Goal: Information Seeking & Learning: Find contact information

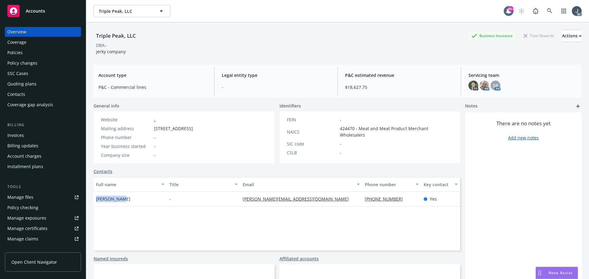
drag, startPoint x: 122, startPoint y: 198, endPoint x: 97, endPoint y: 199, distance: 25.5
click at [97, 199] on div "[PERSON_NAME]" at bounding box center [130, 199] width 73 height 15
copy span "[PERSON_NAME]"
drag, startPoint x: 311, startPoint y: 202, endPoint x: 240, endPoint y: 201, distance: 70.6
click at [240, 201] on div "[PERSON_NAME][EMAIL_ADDRESS][DOMAIN_NAME]" at bounding box center [301, 199] width 122 height 15
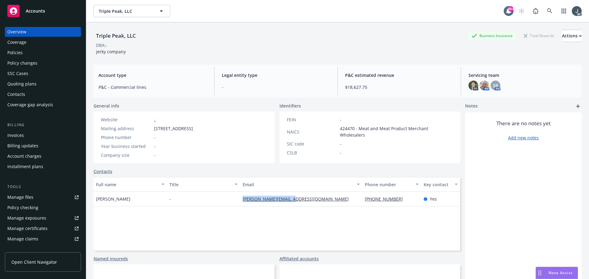
copy link "[PERSON_NAME][EMAIL_ADDRESS][DOMAIN_NAME]"
drag, startPoint x: 396, startPoint y: 202, endPoint x: 362, endPoint y: 202, distance: 34.1
click at [362, 202] on div "[PHONE_NUMBER]" at bounding box center [391, 199] width 59 height 15
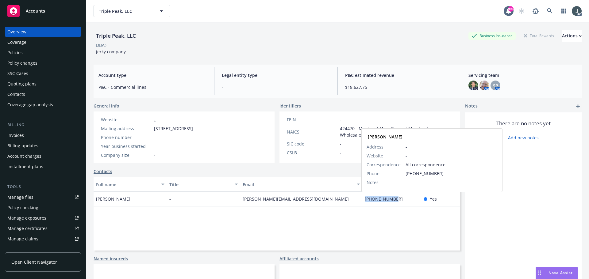
copy link "[PHONE_NUMBER]"
click at [13, 56] on div "Policies" at bounding box center [14, 53] width 15 height 10
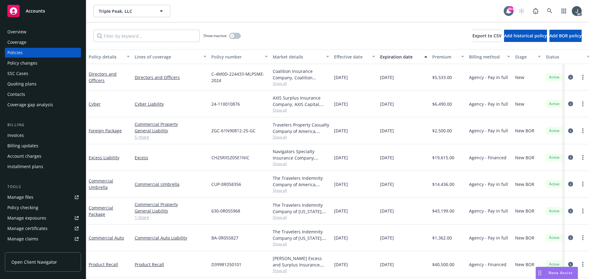
click at [284, 85] on span "Show all" at bounding box center [301, 83] width 56 height 5
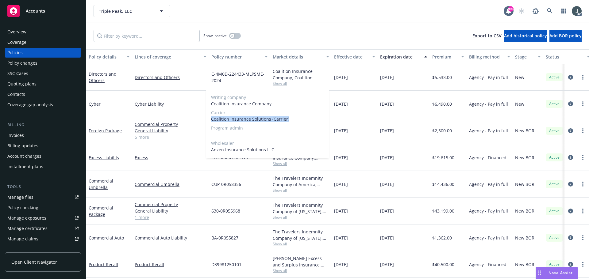
drag, startPoint x: 211, startPoint y: 118, endPoint x: 292, endPoint y: 121, distance: 81.6
click at [292, 121] on div "Writing company Coalition Insurance Company Carrier Coalition Insurance Solutio…" at bounding box center [267, 123] width 123 height 69
copy span "Coalition Insurance Solutions (Carrier)"
click at [290, 121] on span "Coalition Insurance Solutions (Carrier)" at bounding box center [267, 119] width 113 height 6
drag, startPoint x: 211, startPoint y: 119, endPoint x: 269, endPoint y: 119, distance: 58.0
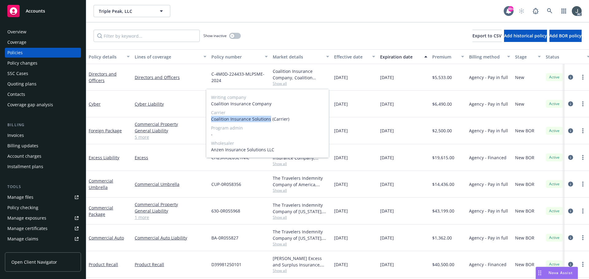
click at [269, 119] on span "Coalition Insurance Solutions (Carrier)" at bounding box center [267, 119] width 113 height 6
copy span "Coalition Insurance Solutions"
click at [287, 83] on span "Show all" at bounding box center [301, 83] width 56 height 5
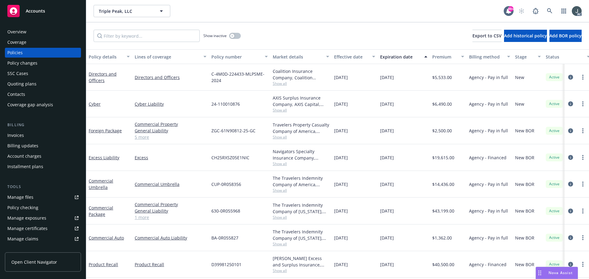
click at [281, 112] on span "Show all" at bounding box center [301, 110] width 56 height 5
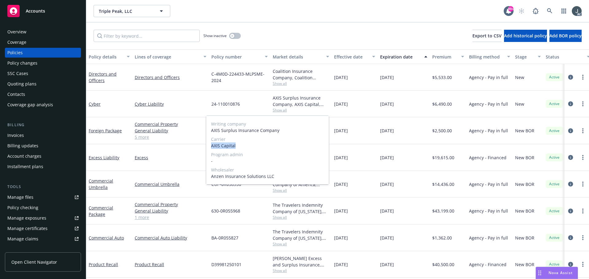
drag, startPoint x: 212, startPoint y: 146, endPoint x: 235, endPoint y: 146, distance: 22.7
click at [235, 146] on span "AXIS Capital" at bounding box center [267, 146] width 113 height 6
copy span "AXIS Capital"
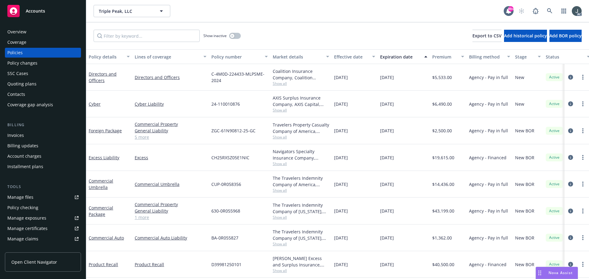
click at [397, 98] on div "[DATE]" at bounding box center [404, 104] width 52 height 27
drag, startPoint x: 381, startPoint y: 77, endPoint x: 407, endPoint y: 79, distance: 26.2
click at [407, 79] on div "[DATE]" at bounding box center [404, 77] width 52 height 27
copy span "[DATE]"
click at [444, 77] on span "$5,533.00" at bounding box center [442, 77] width 20 height 6
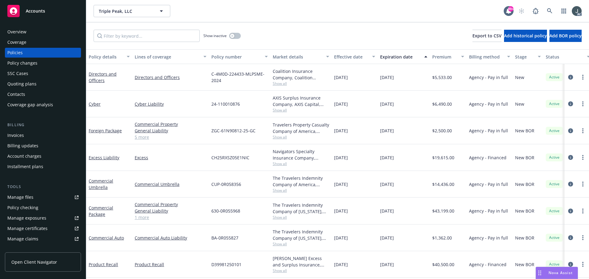
copy span "5,533.00"
click at [441, 77] on span "$5,533.00" at bounding box center [442, 77] width 20 height 6
copy span "5,533.00"
click at [445, 106] on span "$6,490.00" at bounding box center [442, 104] width 20 height 6
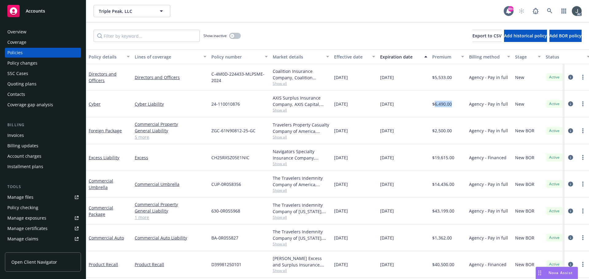
click at [445, 106] on span "$6,490.00" at bounding box center [442, 104] width 20 height 6
copy span "6,490.00"
click at [31, 29] on div "Overview" at bounding box center [42, 32] width 71 height 10
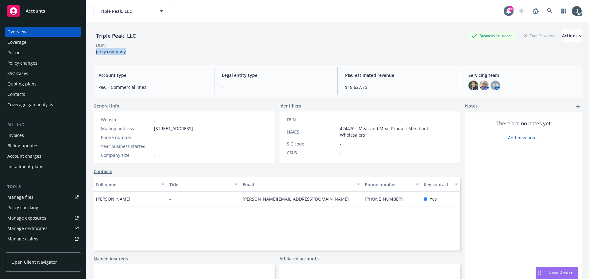
drag, startPoint x: 95, startPoint y: 54, endPoint x: 142, endPoint y: 54, distance: 46.6
click at [142, 54] on div "Triple Peak, LLC Business Insurance Total Rewards Actions DBA: - jerky company" at bounding box center [338, 42] width 488 height 25
click at [346, 129] on span "424470 - Meat and Meat Product Merchant Wholesalers" at bounding box center [396, 131] width 113 height 13
drag, startPoint x: 97, startPoint y: 52, endPoint x: 144, endPoint y: 53, distance: 47.6
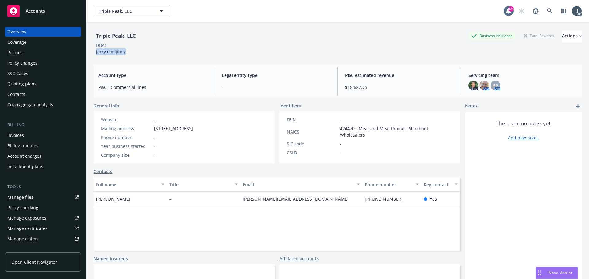
click at [144, 53] on div "Triple Peak, LLC Business Insurance Total Rewards Actions DBA: - jerky company" at bounding box center [338, 42] width 488 height 25
drag, startPoint x: 126, startPoint y: 198, endPoint x: 93, endPoint y: 199, distance: 32.8
click at [92, 199] on div "Triple Peak, LLC Business Insurance Total Rewards Actions DBA: - jerky company …" at bounding box center [337, 161] width 503 height 279
